Goal: Task Accomplishment & Management: Use online tool/utility

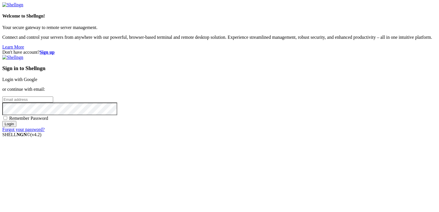
click at [53, 98] on input "email" at bounding box center [27, 100] width 51 height 6
type input "[EMAIL_ADDRESS][DOMAIN_NAME]"
click at [2, 121] on input "Login" at bounding box center [9, 124] width 14 height 6
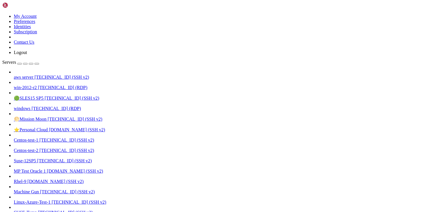
click at [34, 75] on span "[TECHNICAL_ID] (SSH v2)" at bounding box center [61, 77] width 55 height 5
drag, startPoint x: 32, startPoint y: 399, endPoint x: 44, endPoint y: 400, distance: 12.1
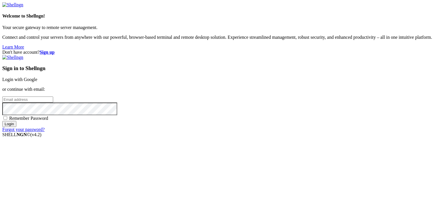
click at [53, 103] on input "email" at bounding box center [27, 100] width 51 height 6
type input "[EMAIL_ADDRESS][DOMAIN_NAME]"
click at [2, 121] on input "Login" at bounding box center [9, 124] width 14 height 6
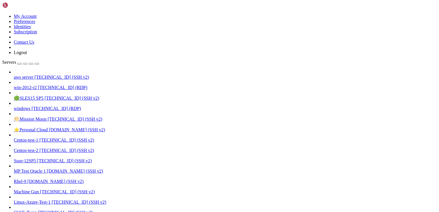
scroll to position [132, 0]
click at [20, 64] on div "button" at bounding box center [20, 64] width 0 height 0
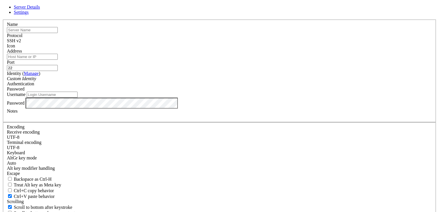
drag, startPoint x: 193, startPoint y: 60, endPoint x: 201, endPoint y: 56, distance: 9.0
click at [201, 33] on div "Name" at bounding box center [219, 27] width 425 height 11
click at [58, 33] on input "text" at bounding box center [32, 30] width 51 height 6
type input "testing"
click at [58, 60] on input "Address" at bounding box center [32, 57] width 51 height 6
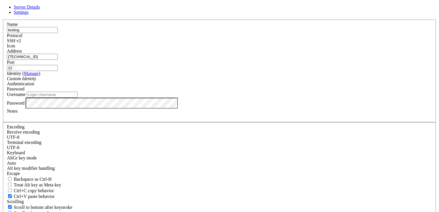
type input "[TECHNICAL_ID]"
click at [78, 98] on input "Username" at bounding box center [52, 95] width 51 height 6
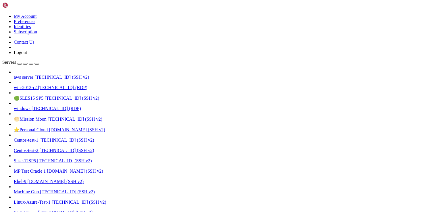
scroll to position [141, 0]
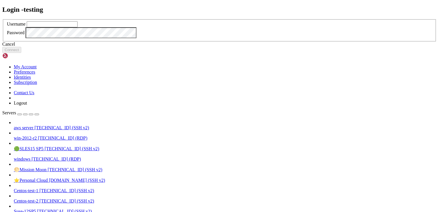
click at [78, 27] on input "text" at bounding box center [52, 24] width 51 height 6
click at [78, 27] on input "ec2=user" at bounding box center [52, 24] width 51 height 6
type input "ec2-user"
click button "Connect" at bounding box center [11, 50] width 19 height 6
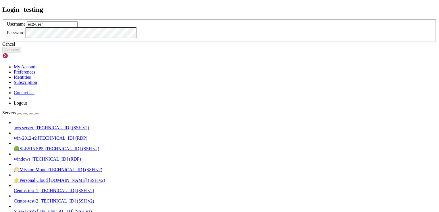
type input "ec2-user"
click button "Connect" at bounding box center [11, 50] width 19 height 6
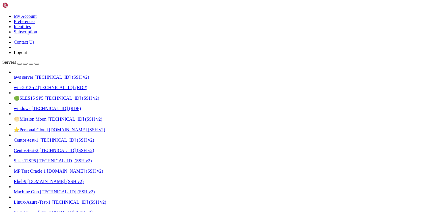
drag, startPoint x: 199, startPoint y: 101, endPoint x: 302, endPoint y: 109, distance: 104.3
drag, startPoint x: 302, startPoint y: 109, endPoint x: 208, endPoint y: 96, distance: 95.6
drag, startPoint x: 195, startPoint y: 99, endPoint x: 301, endPoint y: 106, distance: 106.0
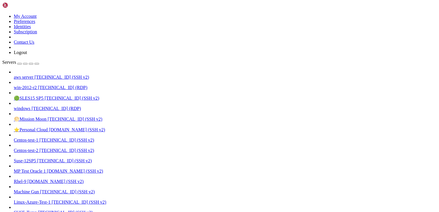
drag, startPoint x: 70, startPoint y: 512, endPoint x: 90, endPoint y: 585, distance: 76.7
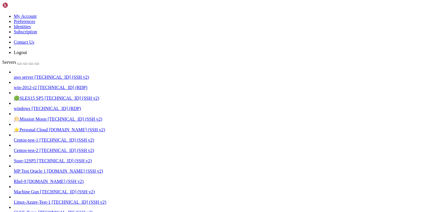
drag, startPoint x: 194, startPoint y: 502, endPoint x: 136, endPoint y: 525, distance: 62.3
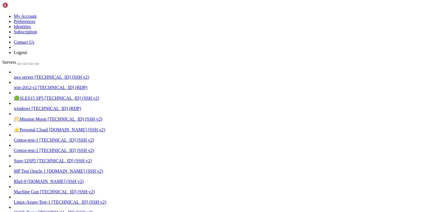
drag, startPoint x: 145, startPoint y: 510, endPoint x: 122, endPoint y: 512, distance: 23.3
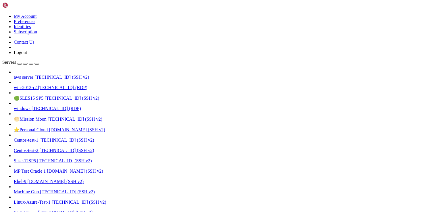
drag, startPoint x: 126, startPoint y: 517, endPoint x: 85, endPoint y: 532, distance: 43.4
drag, startPoint x: 142, startPoint y: 504, endPoint x: 108, endPoint y: 517, distance: 36.7
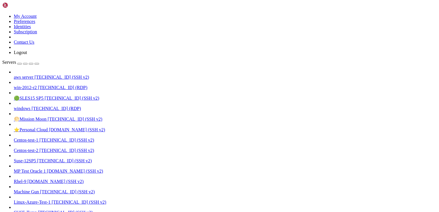
scroll to position [855, 0]
drag, startPoint x: 5, startPoint y: 492, endPoint x: 97, endPoint y: 585, distance: 130.4
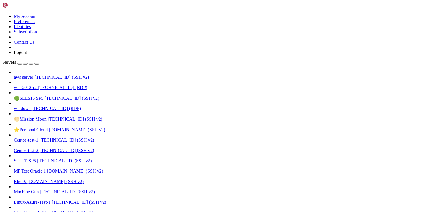
drag, startPoint x: 163, startPoint y: 496, endPoint x: 123, endPoint y: 514, distance: 43.6
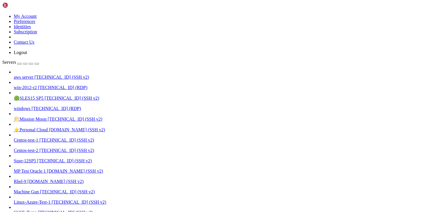
drag, startPoint x: 134, startPoint y: 530, endPoint x: 97, endPoint y: 542, distance: 39.6
drag, startPoint x: 127, startPoint y: 508, endPoint x: 108, endPoint y: 509, distance: 19.0
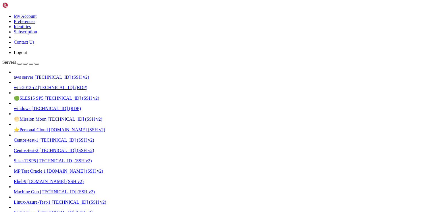
scroll to position [1104, 0]
drag, startPoint x: 130, startPoint y: 499, endPoint x: 99, endPoint y: 506, distance: 31.1
drag, startPoint x: 4, startPoint y: 511, endPoint x: 113, endPoint y: 587, distance: 132.4
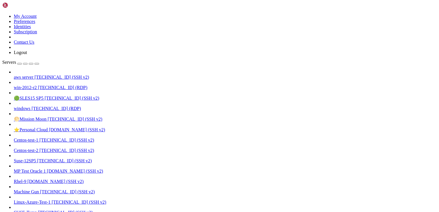
drag, startPoint x: 175, startPoint y: 514, endPoint x: 128, endPoint y: 519, distance: 46.9
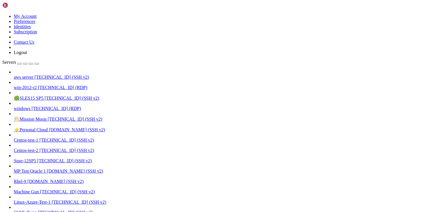
scroll to position [1309, 0]
drag, startPoint x: 146, startPoint y: 486, endPoint x: 109, endPoint y: 507, distance: 41.5
drag, startPoint x: 133, startPoint y: 504, endPoint x: 106, endPoint y: 520, distance: 31.2
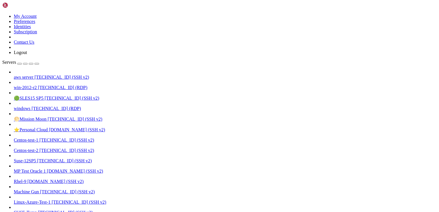
drag, startPoint x: 6, startPoint y: 546, endPoint x: 82, endPoint y: 588, distance: 86.5
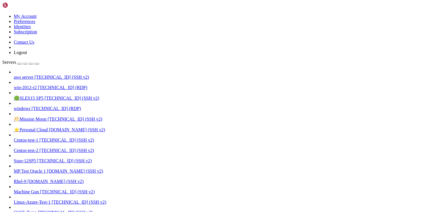
drag, startPoint x: 5, startPoint y: 546, endPoint x: 81, endPoint y: 587, distance: 86.1
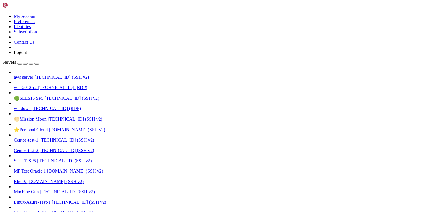
drag, startPoint x: 169, startPoint y: 475, endPoint x: 112, endPoint y: 502, distance: 63.1
drag, startPoint x: 5, startPoint y: 570, endPoint x: 87, endPoint y: 591, distance: 84.0
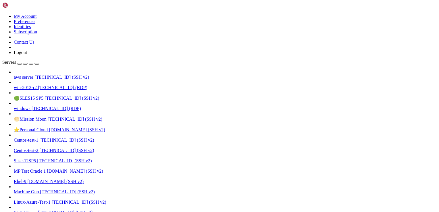
drag, startPoint x: 80, startPoint y: 589, endPoint x: 6, endPoint y: 572, distance: 76.3
drag, startPoint x: 5, startPoint y: 572, endPoint x: 80, endPoint y: 587, distance: 76.3
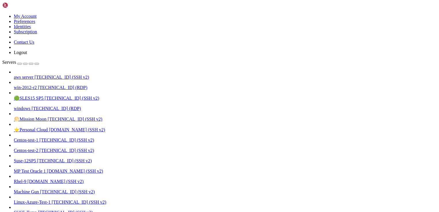
drag, startPoint x: 5, startPoint y: 571, endPoint x: 71, endPoint y: 583, distance: 66.8
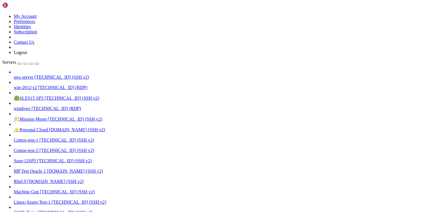
drag, startPoint x: 146, startPoint y: 489, endPoint x: 112, endPoint y: 500, distance: 35.4
drag, startPoint x: 5, startPoint y: 575, endPoint x: 88, endPoint y: 591, distance: 84.5
drag, startPoint x: 76, startPoint y: 586, endPoint x: 48, endPoint y: 582, distance: 28.1
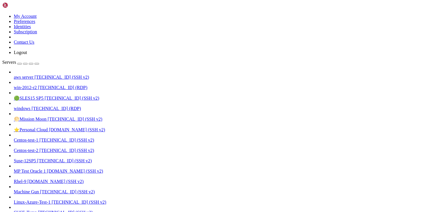
drag, startPoint x: 5, startPoint y: 575, endPoint x: 68, endPoint y: 587, distance: 64.9
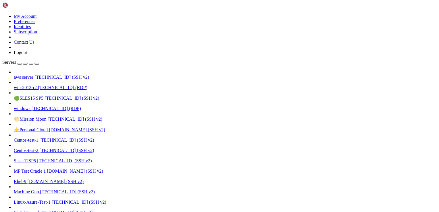
drag, startPoint x: 190, startPoint y: 489, endPoint x: 140, endPoint y: 499, distance: 50.3
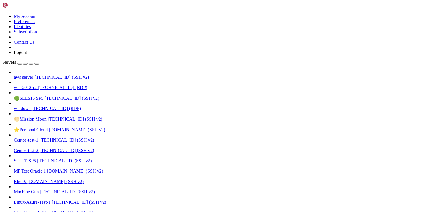
drag, startPoint x: 188, startPoint y: 510, endPoint x: 158, endPoint y: 517, distance: 30.2
drag, startPoint x: 193, startPoint y: 495, endPoint x: 169, endPoint y: 497, distance: 24.5
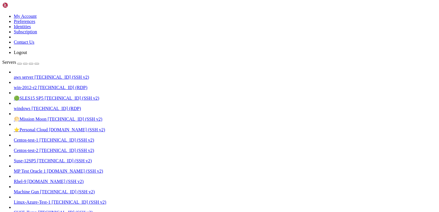
scroll to position [1968, 0]
drag, startPoint x: 189, startPoint y: 481, endPoint x: 172, endPoint y: 487, distance: 17.8
drag, startPoint x: 230, startPoint y: 498, endPoint x: 194, endPoint y: 502, distance: 36.5
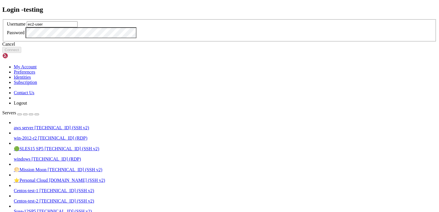
type input "ec2-user"
click button "Connect" at bounding box center [11, 50] width 19 height 6
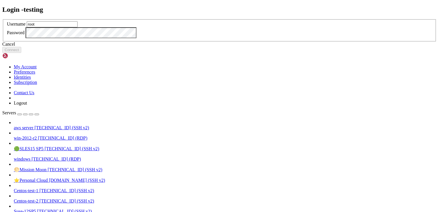
type input "root"
click button "Connect" at bounding box center [11, 50] width 19 height 6
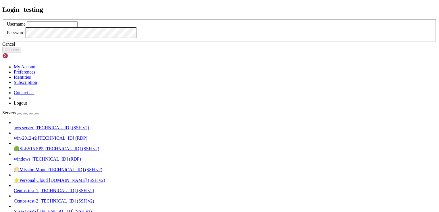
click at [221, 47] on div "Cancel" at bounding box center [219, 44] width 434 height 5
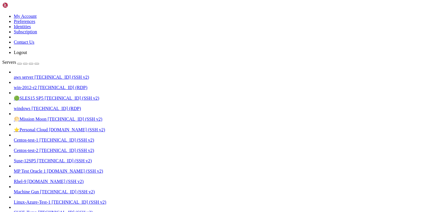
drag, startPoint x: 6, startPoint y: 556, endPoint x: 58, endPoint y: 571, distance: 54.2
drag, startPoint x: 5, startPoint y: 531, endPoint x: 61, endPoint y: 552, distance: 59.2
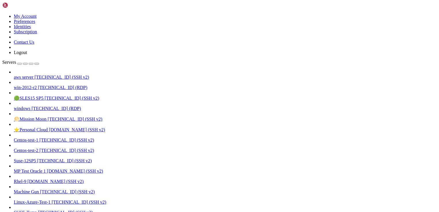
drag, startPoint x: 5, startPoint y: 473, endPoint x: 101, endPoint y: 585, distance: 147.3
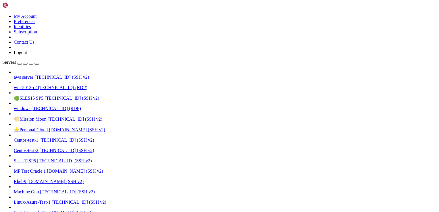
drag, startPoint x: 195, startPoint y: 494, endPoint x: 157, endPoint y: 504, distance: 39.3
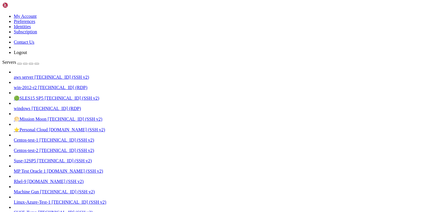
drag, startPoint x: 122, startPoint y: 512, endPoint x: 98, endPoint y: 525, distance: 27.1
drag, startPoint x: 161, startPoint y: 491, endPoint x: 131, endPoint y: 511, distance: 36.0
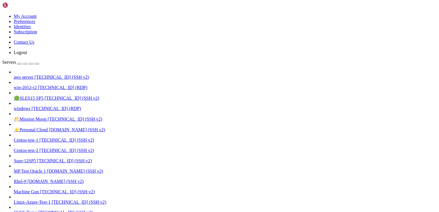
scroll to position [3638, 0]
drag, startPoint x: 156, startPoint y: 489, endPoint x: 115, endPoint y: 498, distance: 41.7
drag, startPoint x: 115, startPoint y: 499, endPoint x: 105, endPoint y: 504, distance: 11.4
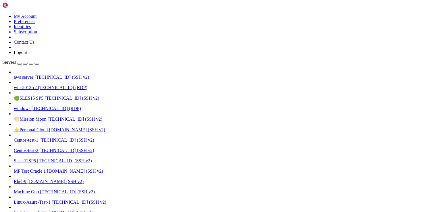
drag, startPoint x: 6, startPoint y: 541, endPoint x: 108, endPoint y: 583, distance: 110.3
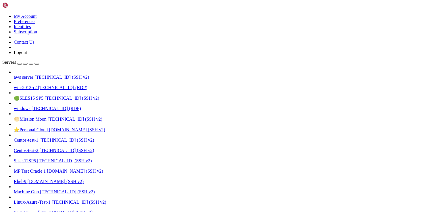
drag, startPoint x: 194, startPoint y: 535, endPoint x: 170, endPoint y: 538, distance: 24.6
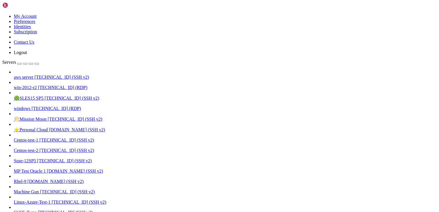
drag, startPoint x: 209, startPoint y: 518, endPoint x: 159, endPoint y: 524, distance: 50.3
drag, startPoint x: 169, startPoint y: 502, endPoint x: 153, endPoint y: 507, distance: 16.7
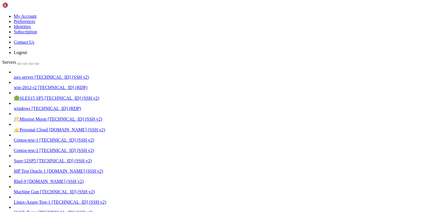
scroll to position [3897, 0]
drag, startPoint x: 131, startPoint y: 526, endPoint x: 110, endPoint y: 530, distance: 20.7
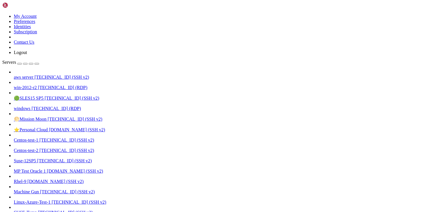
drag, startPoint x: 207, startPoint y: 491, endPoint x: 184, endPoint y: 506, distance: 26.9
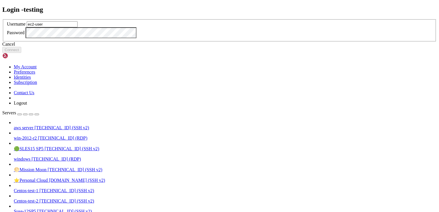
type input "ec2-user"
click button "Connect" at bounding box center [11, 50] width 19 height 6
